Goal: Information Seeking & Learning: Learn about a topic

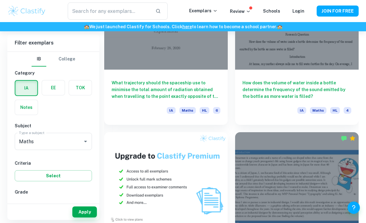
scroll to position [538, 0]
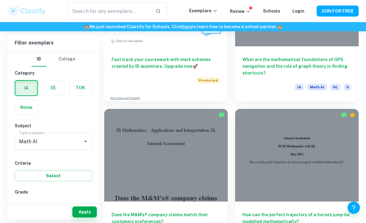
scroll to position [715, 0]
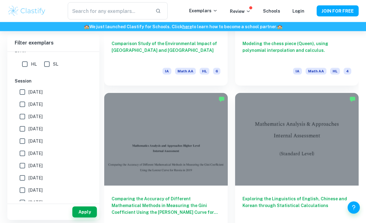
scroll to position [1353, 0]
click at [338, 126] on div at bounding box center [296, 139] width 123 height 92
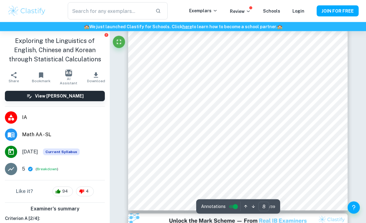
scroll to position [2191, 0]
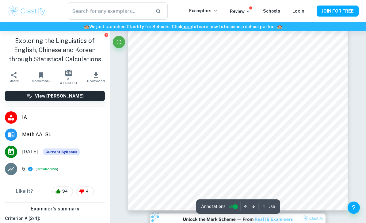
type input "8"
